Goal: Information Seeking & Learning: Learn about a topic

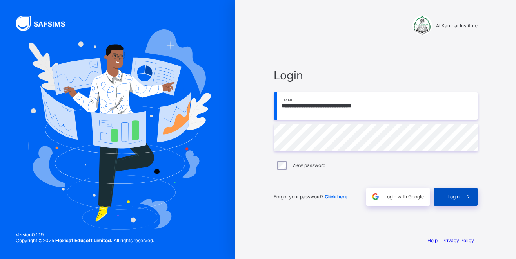
click at [468, 196] on icon at bounding box center [468, 196] width 8 height 7
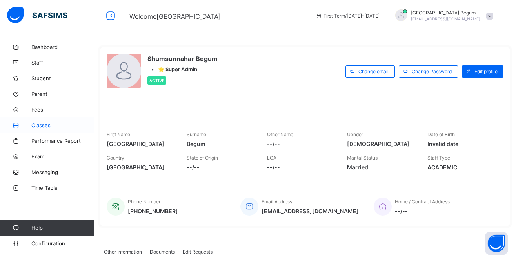
click at [43, 125] on span "Classes" at bounding box center [62, 125] width 63 height 6
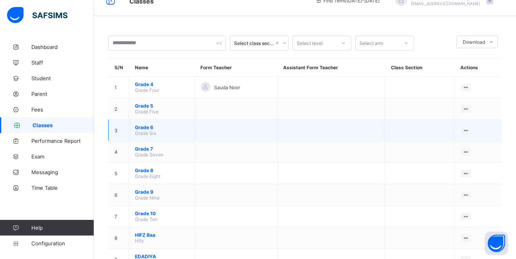
scroll to position [23, 0]
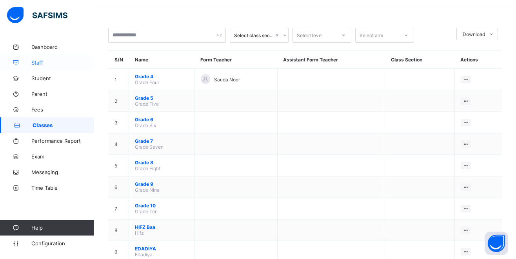
click at [46, 67] on link "Staff" at bounding box center [47, 63] width 94 height 16
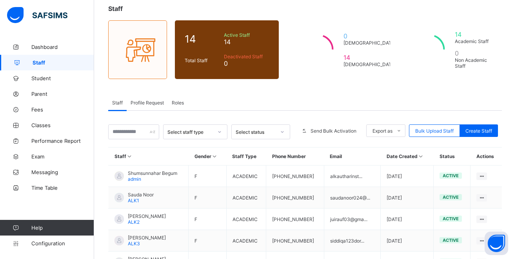
scroll to position [54, 0]
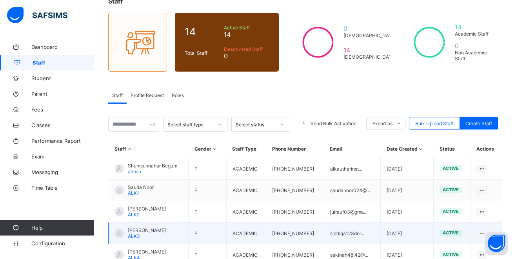
click at [153, 234] on div "[PERSON_NAME] ALK3" at bounding box center [147, 234] width 38 height 12
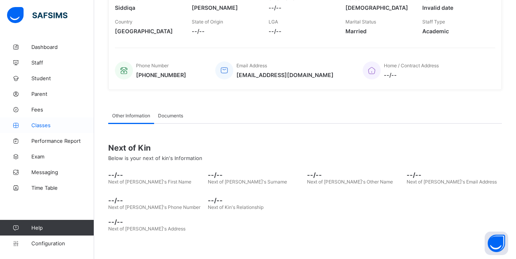
scroll to position [179, 0]
click at [42, 129] on link "Classes" at bounding box center [47, 126] width 94 height 16
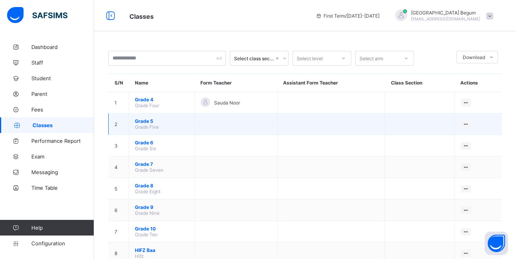
click at [151, 120] on span "Grade 5" at bounding box center [162, 121] width 54 height 6
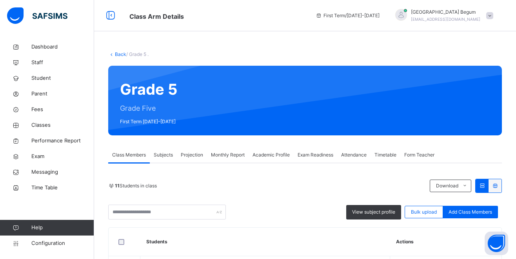
click at [168, 154] on span "Subjects" at bounding box center [163, 155] width 19 height 7
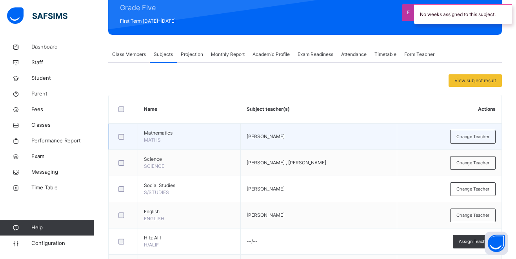
scroll to position [105, 0]
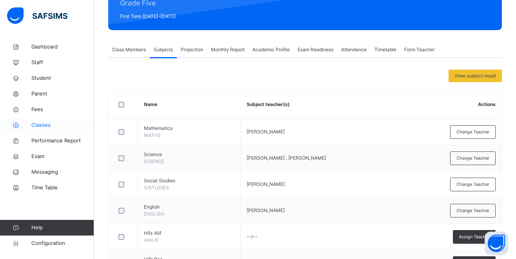
click at [53, 126] on span "Classes" at bounding box center [62, 125] width 63 height 8
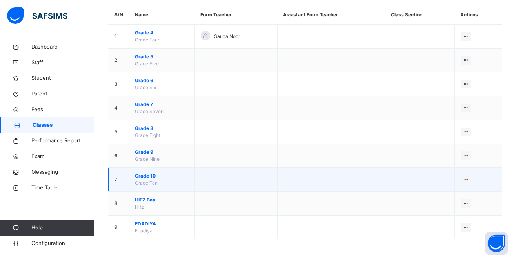
scroll to position [69, 0]
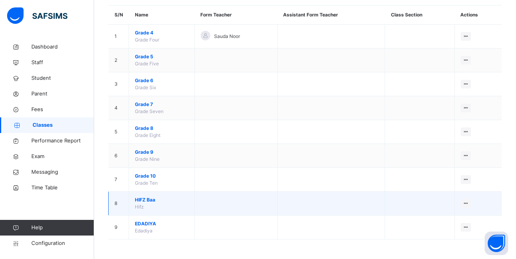
click at [150, 201] on span "HIFZ Baa" at bounding box center [162, 200] width 54 height 7
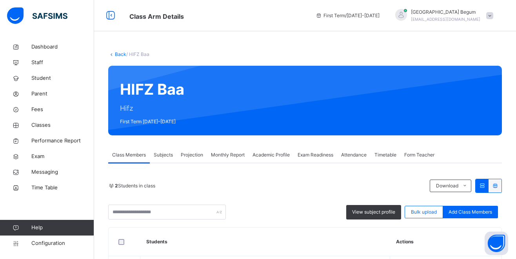
scroll to position [4, 0]
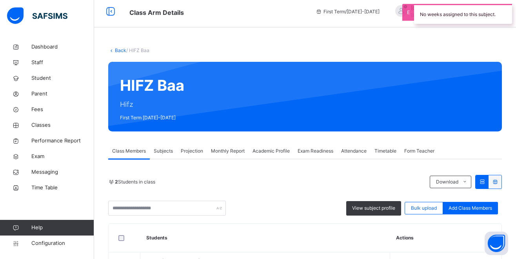
click at [163, 150] on span "Subjects" at bounding box center [163, 151] width 19 height 7
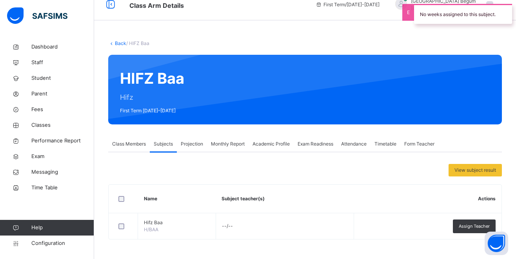
scroll to position [11, 0]
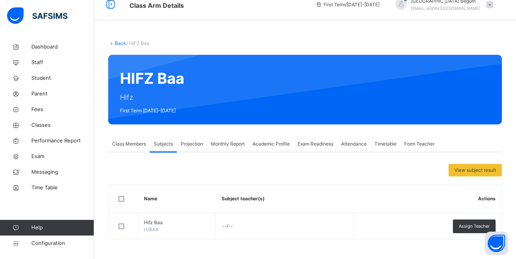
click at [118, 44] on link "Back" at bounding box center [120, 43] width 11 height 6
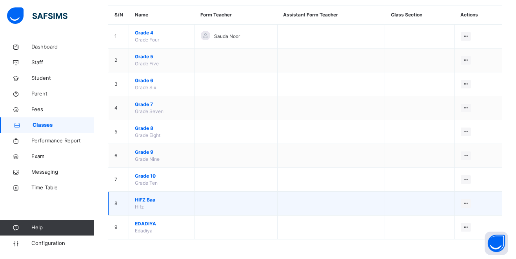
scroll to position [69, 0]
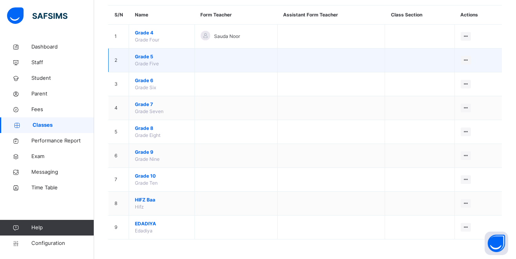
click at [141, 58] on span "Grade 5" at bounding box center [162, 56] width 54 height 7
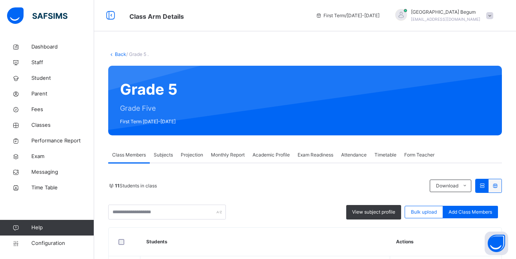
click at [165, 157] on span "Subjects" at bounding box center [163, 155] width 19 height 7
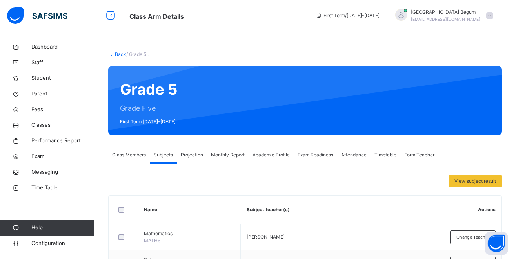
click at [120, 54] on link "Back" at bounding box center [120, 54] width 11 height 6
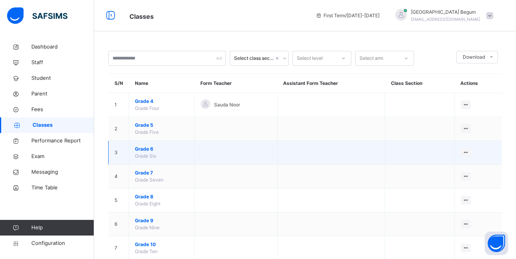
click at [150, 151] on span "Grade 6" at bounding box center [162, 149] width 54 height 7
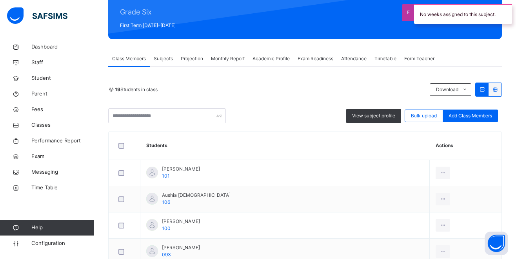
scroll to position [85, 0]
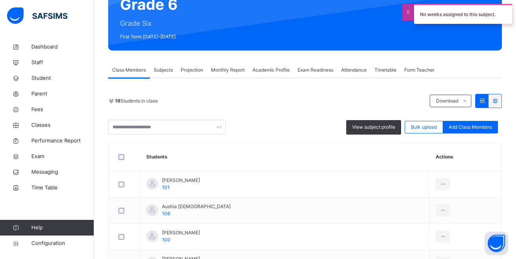
click at [167, 71] on span "Subjects" at bounding box center [163, 70] width 19 height 7
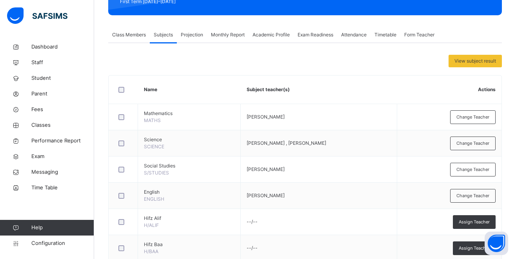
scroll to position [121, 0]
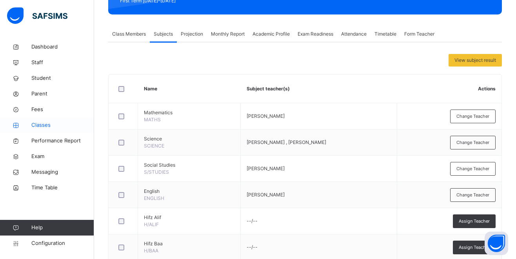
click at [43, 128] on span "Classes" at bounding box center [62, 125] width 63 height 8
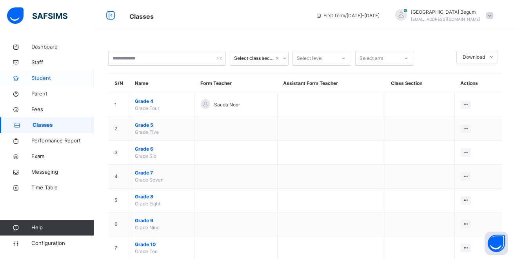
click at [40, 82] on link "Student" at bounding box center [47, 79] width 94 height 16
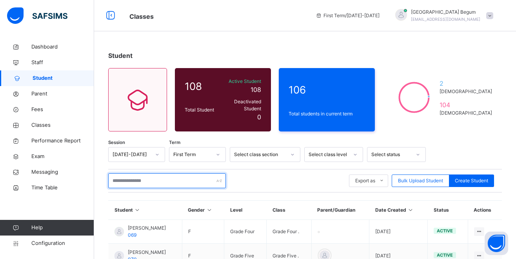
click at [160, 179] on input "text" at bounding box center [167, 181] width 118 height 15
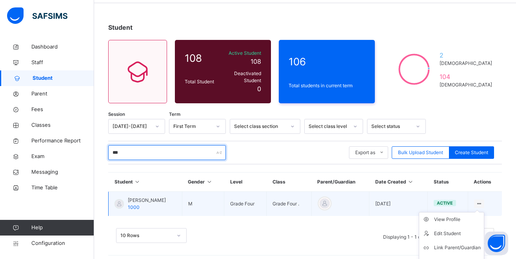
scroll to position [28, 0]
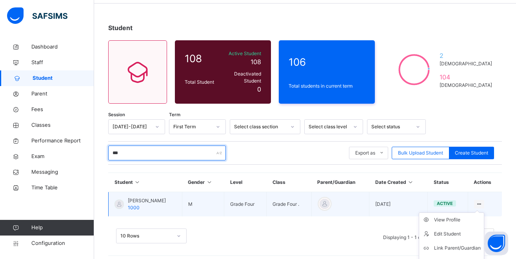
type input "***"
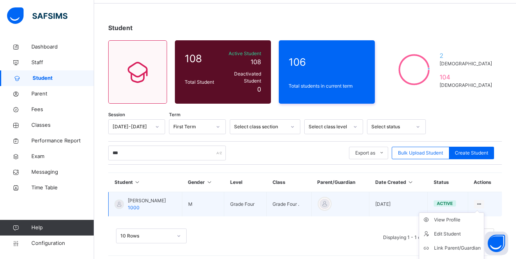
click at [476, 201] on icon at bounding box center [479, 204] width 7 height 6
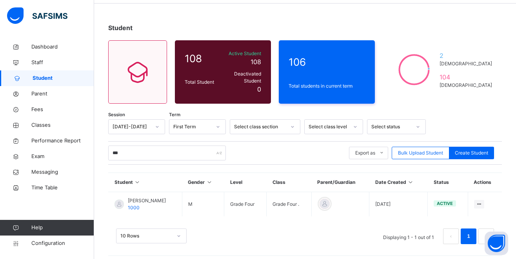
scroll to position [27, 0]
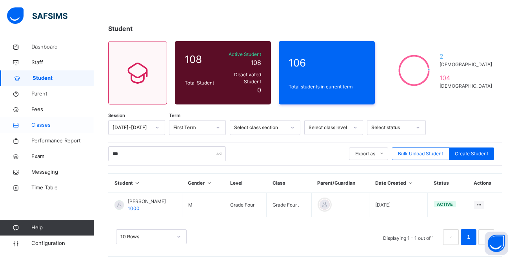
click at [47, 123] on span "Classes" at bounding box center [62, 125] width 63 height 8
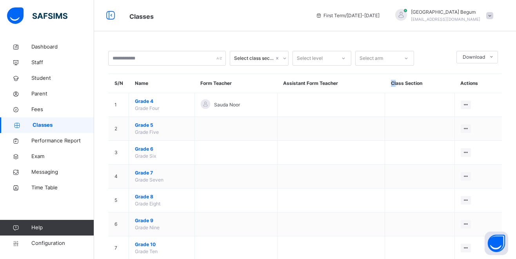
click at [393, 83] on th "Class Section" at bounding box center [419, 83] width 69 height 19
